Goal: Transaction & Acquisition: Purchase product/service

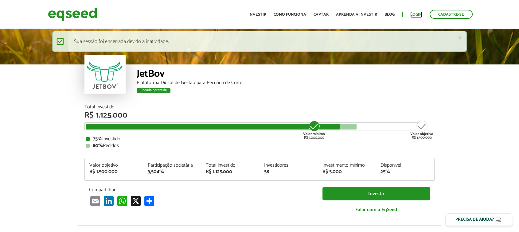
click at [415, 14] on link "Login" at bounding box center [416, 15] width 12 height 4
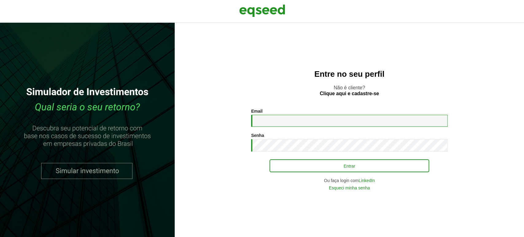
type input "**********"
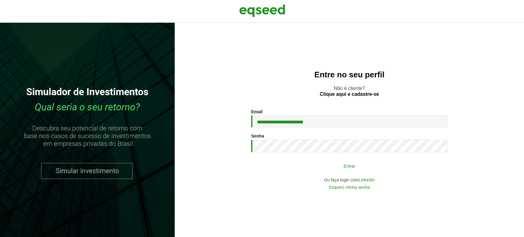
click at [294, 165] on button "Entrar" at bounding box center [349, 166] width 160 height 12
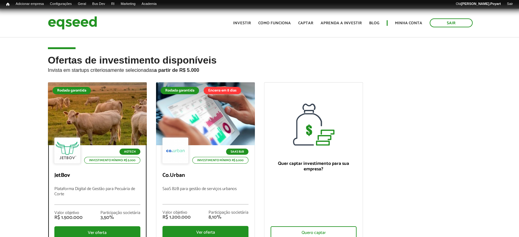
click at [89, 116] on div at bounding box center [97, 113] width 118 height 75
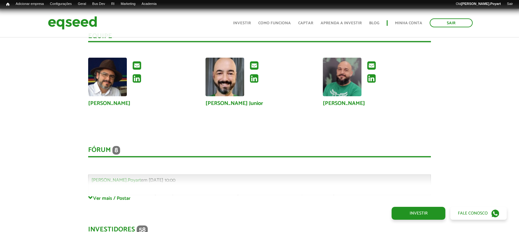
scroll to position [1447, 0]
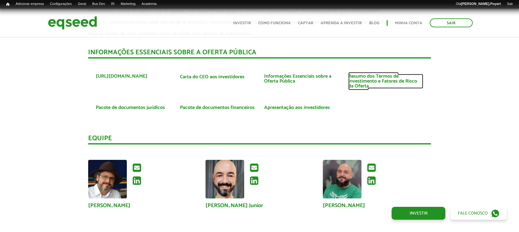
click at [355, 78] on link "Resumo dos Termos de Investimento e Fatores de Risco da Oferta" at bounding box center [385, 81] width 75 height 15
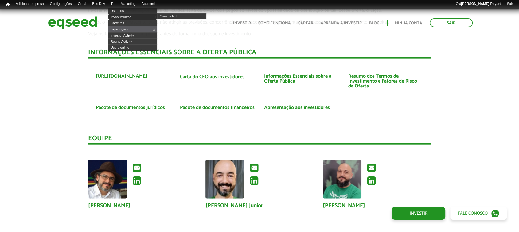
click at [123, 15] on link "Investimentos" at bounding box center [132, 17] width 49 height 6
